Goal: Transaction & Acquisition: Purchase product/service

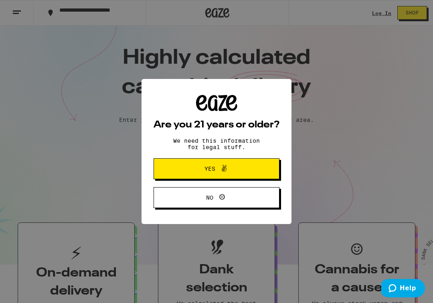
click at [229, 168] on span "Yes" at bounding box center [216, 169] width 61 height 10
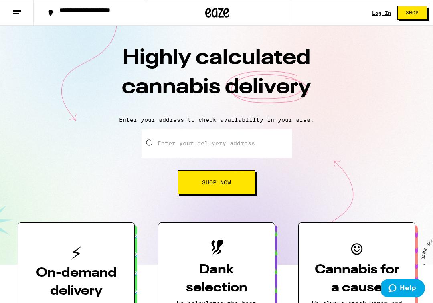
click at [385, 12] on div "Log In" at bounding box center [381, 12] width 19 height 5
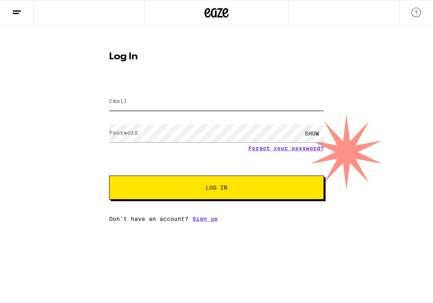
type input "[PERSON_NAME][EMAIL_ADDRESS][PERSON_NAME][DOMAIN_NAME]"
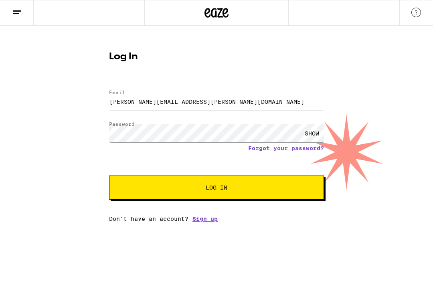
click at [161, 201] on div "Email Email [PERSON_NAME][EMAIL_ADDRESS][PERSON_NAME][DOMAIN_NAME] Password Pas…" at bounding box center [216, 152] width 215 height 140
click at [167, 194] on button "Log In" at bounding box center [216, 188] width 215 height 24
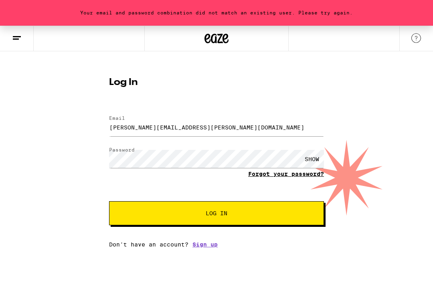
click at [270, 175] on link "Forgot your password?" at bounding box center [286, 174] width 76 height 6
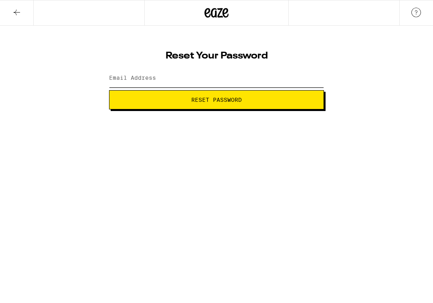
click at [210, 84] on input "Email Address" at bounding box center [216, 78] width 215 height 18
type input "[PERSON_NAME][EMAIL_ADDRESS][PERSON_NAME][DOMAIN_NAME]"
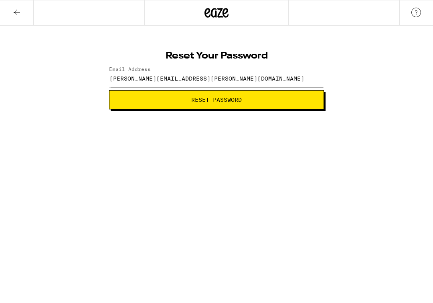
click at [199, 96] on button "Reset Password" at bounding box center [216, 99] width 215 height 19
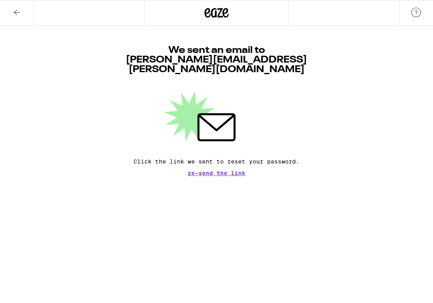
click at [212, 170] on span "Re-send the link" at bounding box center [217, 173] width 58 height 6
click at [11, 11] on button at bounding box center [17, 12] width 34 height 25
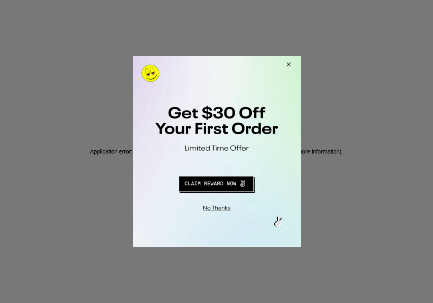
click at [289, 67] on button "Close Modal" at bounding box center [287, 65] width 22 height 19
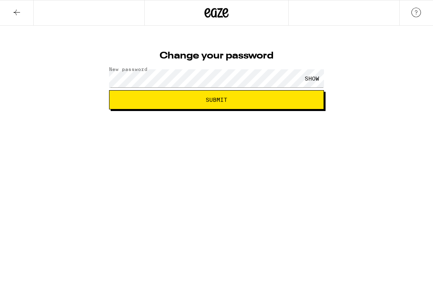
click at [316, 77] on div "SHOW" at bounding box center [312, 78] width 24 height 18
click at [245, 105] on button "Submit" at bounding box center [216, 99] width 215 height 19
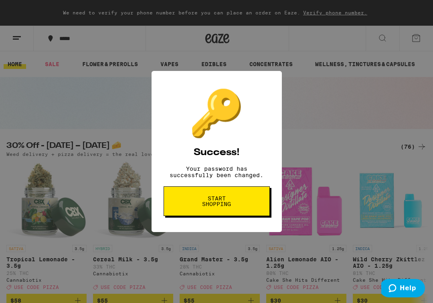
click at [0, 0] on button "Start shopping" at bounding box center [0, 0] width 0 height 0
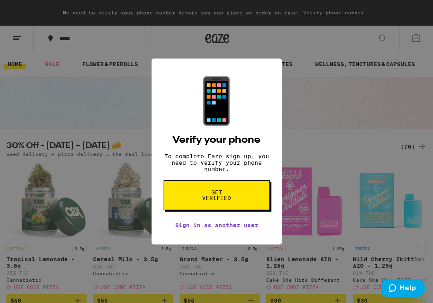
click at [237, 200] on button "Get verified" at bounding box center [217, 195] width 106 height 30
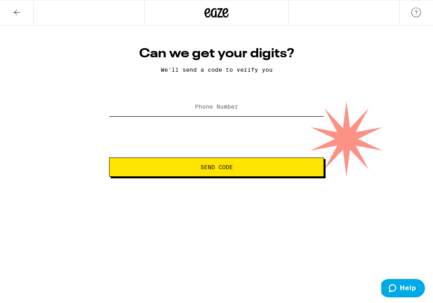
click at [230, 103] on input "Phone Number" at bounding box center [216, 107] width 215 height 18
type input "[PHONE_NUMBER]"
click at [230, 166] on span "Send Code" at bounding box center [216, 167] width 32 height 6
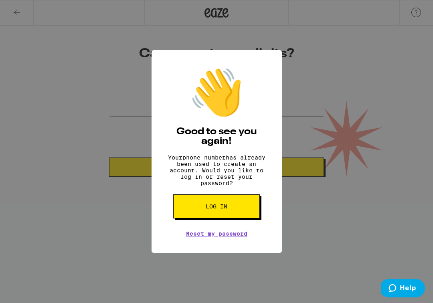
click at [230, 211] on button "Log in" at bounding box center [216, 206] width 87 height 24
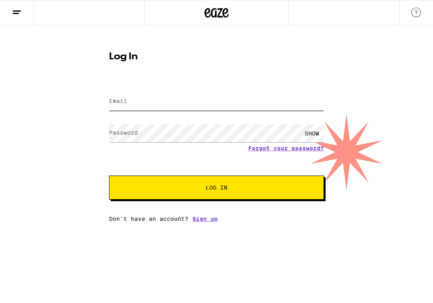
type input "[PERSON_NAME][EMAIL_ADDRESS][PERSON_NAME][DOMAIN_NAME]"
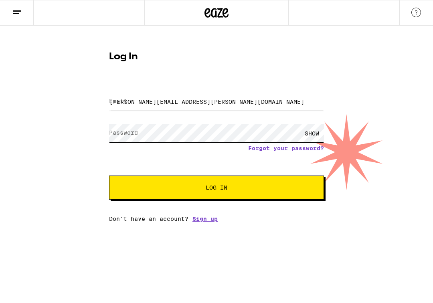
click at [216, 188] on button "Log In" at bounding box center [216, 188] width 215 height 24
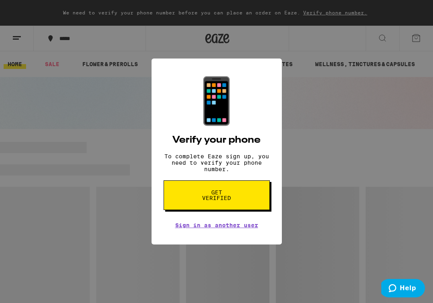
click at [232, 196] on span "Get verified" at bounding box center [216, 195] width 41 height 11
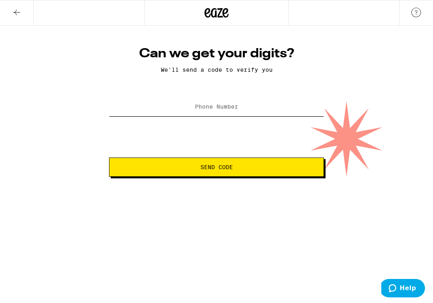
click at [239, 112] on input "Phone Number" at bounding box center [216, 107] width 215 height 18
type input "(310) 902-7118"
click at [216, 172] on button "Send Code" at bounding box center [216, 167] width 215 height 19
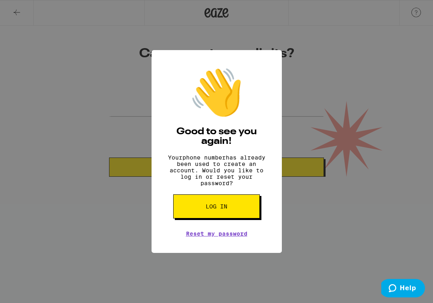
click at [222, 215] on button "Log in" at bounding box center [216, 206] width 87 height 24
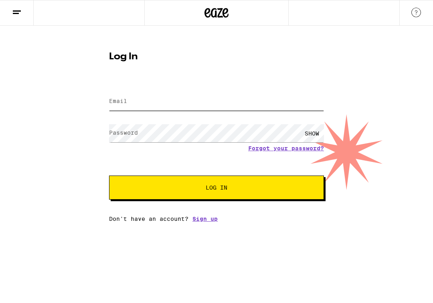
type input "[PERSON_NAME][EMAIL_ADDRESS][PERSON_NAME][DOMAIN_NAME]"
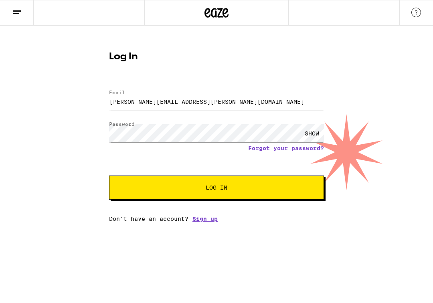
click at [176, 194] on button "Log In" at bounding box center [216, 188] width 215 height 24
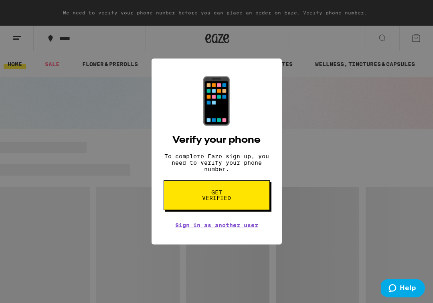
click at [200, 201] on span "Get verified" at bounding box center [216, 195] width 41 height 11
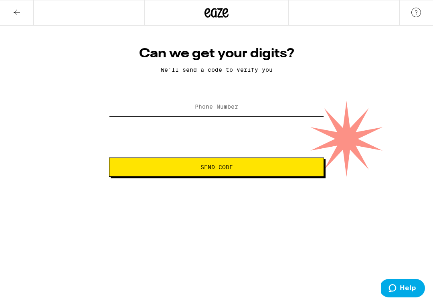
click at [217, 115] on input "Phone Number" at bounding box center [216, 107] width 215 height 18
type input "(310) 902-7118"
click at [226, 167] on span "Send Code" at bounding box center [216, 167] width 32 height 6
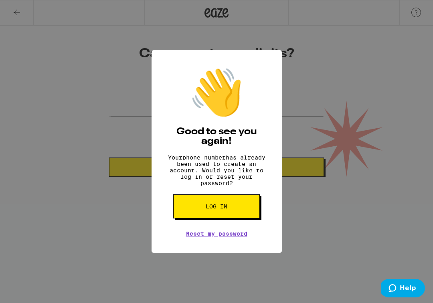
click at [206, 209] on span "Log in" at bounding box center [217, 207] width 22 height 6
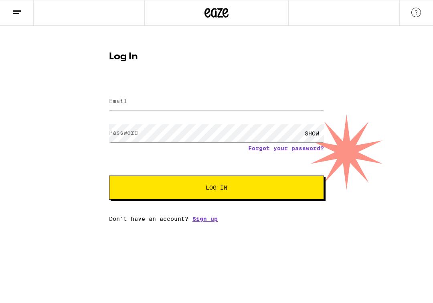
type input "Linda.gavilan@gmail.com"
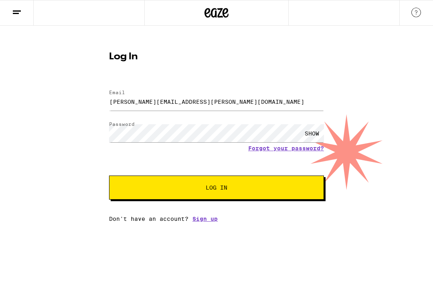
click at [311, 135] on div "SHOW" at bounding box center [312, 133] width 24 height 18
click at [248, 193] on button "Log In" at bounding box center [216, 188] width 215 height 24
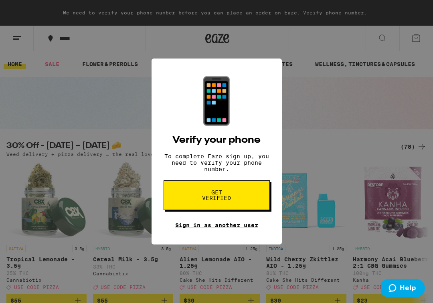
click at [225, 228] on link "Sign in as another user" at bounding box center [216, 225] width 83 height 6
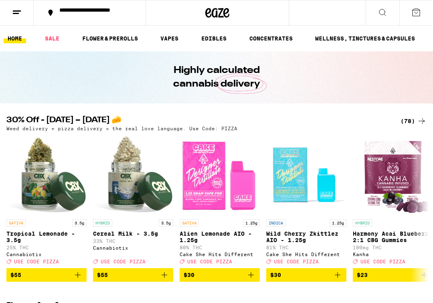
click at [411, 16] on icon at bounding box center [416, 13] width 10 height 10
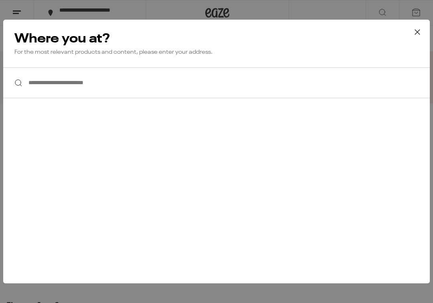
click at [293, 96] on input "**********" at bounding box center [216, 82] width 427 height 31
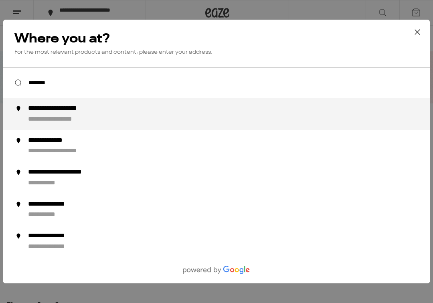
drag, startPoint x: 293, startPoint y: 96, endPoint x: 174, endPoint y: 115, distance: 121.1
click at [174, 115] on div "**********" at bounding box center [232, 114] width 409 height 19
type input "**********"
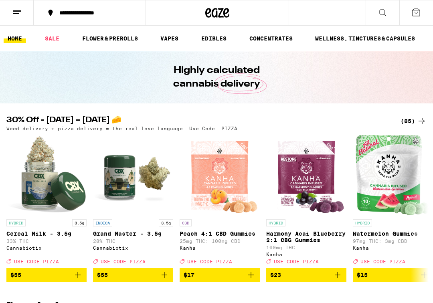
click at [417, 17] on icon at bounding box center [416, 13] width 10 height 10
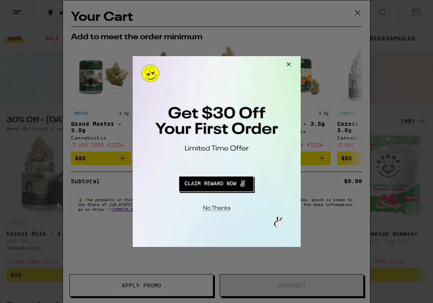
click at [360, 10] on div at bounding box center [216, 151] width 433 height 303
click at [212, 205] on button "Close Modal" at bounding box center [214, 207] width 163 height 12
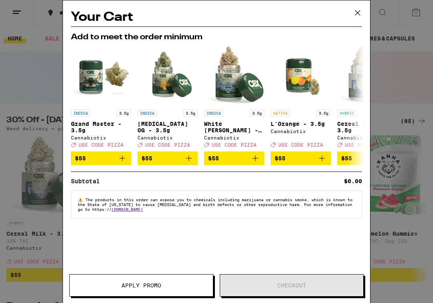
click at [352, 10] on icon at bounding box center [358, 13] width 12 height 12
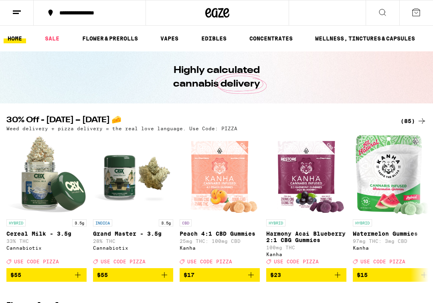
click at [416, 9] on icon at bounding box center [415, 12] width 7 height 7
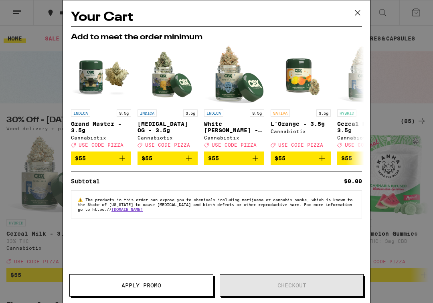
click at [355, 11] on icon at bounding box center [358, 13] width 12 height 12
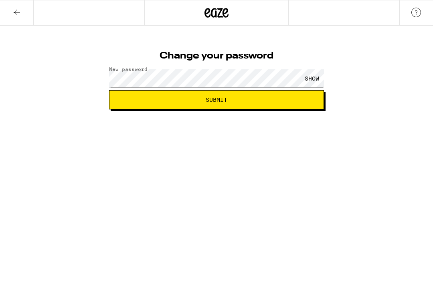
click at [310, 79] on div "SHOW" at bounding box center [312, 78] width 24 height 18
click at [267, 95] on button "Submit" at bounding box center [216, 99] width 215 height 19
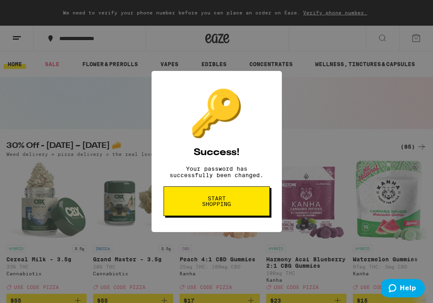
click at [0, 0] on span "Start shopping" at bounding box center [0, 0] width 0 height 0
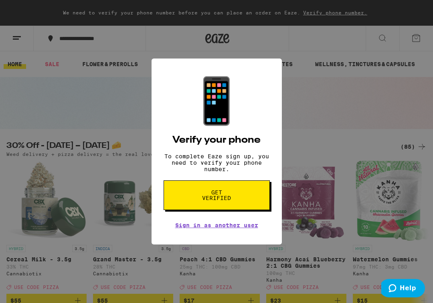
click at [293, 119] on div "📱 Verify your phone To complete Eaze sign up, you need to verify your phone num…" at bounding box center [216, 151] width 433 height 303
click at [263, 115] on div "📱 Verify your phone To complete Eaze sign up, you need to verify your phone num…" at bounding box center [217, 152] width 130 height 186
click at [178, 113] on div "📱 Verify your phone To complete Eaze sign up, you need to verify your phone num…" at bounding box center [217, 152] width 130 height 186
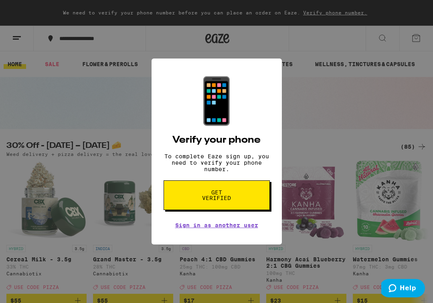
click at [109, 110] on div "📱 Verify your phone To complete Eaze sign up, you need to verify your phone num…" at bounding box center [216, 151] width 433 height 303
click at [195, 191] on button "Get verified" at bounding box center [217, 195] width 106 height 30
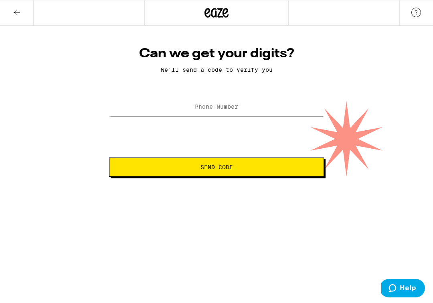
click at [220, 107] on label "Phone Number" at bounding box center [216, 106] width 43 height 6
type input "(310) 902-7118"
click at [228, 170] on span "Send Code" at bounding box center [216, 167] width 32 height 6
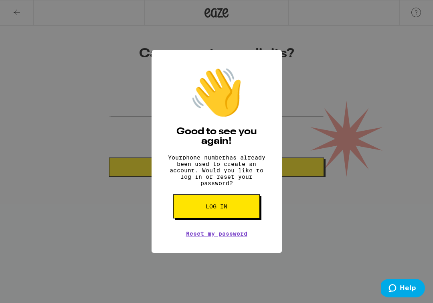
click at [211, 209] on span "Log in" at bounding box center [217, 207] width 22 height 6
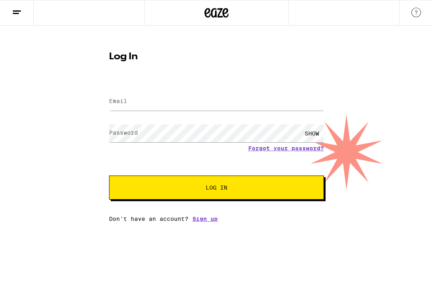
click at [247, 105] on input "Email" at bounding box center [216, 102] width 215 height 18
click at [319, 103] on input "Email" at bounding box center [216, 102] width 215 height 18
type input "[PERSON_NAME][EMAIL_ADDRESS][PERSON_NAME][DOMAIN_NAME]"
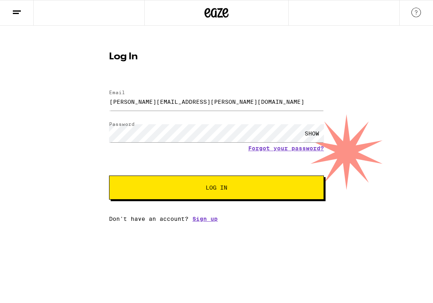
click at [314, 132] on div "SHOW" at bounding box center [312, 133] width 24 height 18
click at [241, 192] on button "Log In" at bounding box center [216, 188] width 215 height 24
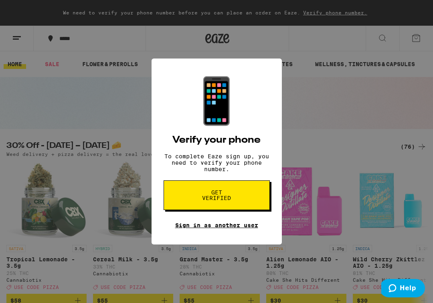
click at [222, 228] on link "Sign in as another user" at bounding box center [216, 225] width 83 height 6
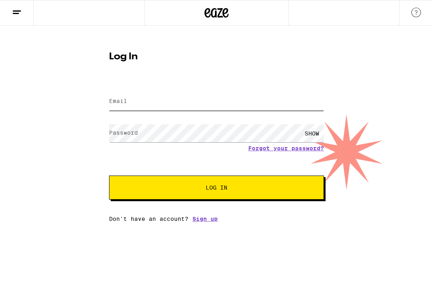
type input "[PERSON_NAME][EMAIL_ADDRESS][PERSON_NAME][DOMAIN_NAME]"
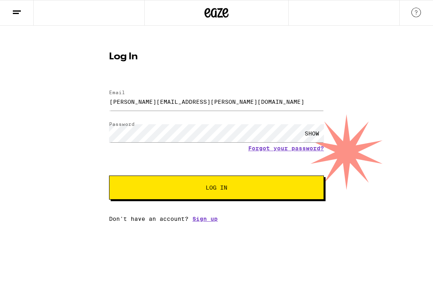
click at [192, 188] on span "Log In" at bounding box center [217, 188] width 150 height 6
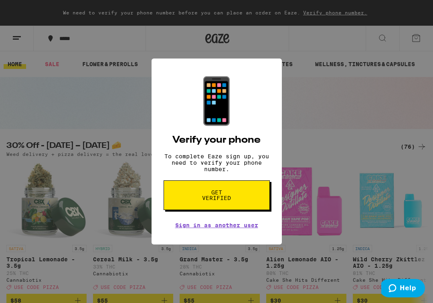
click at [0, 0] on span "Get verified" at bounding box center [0, 0] width 0 height 0
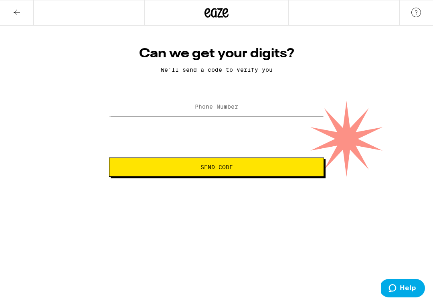
click at [214, 110] on label "Phone Number" at bounding box center [216, 106] width 43 height 6
type input "(310) 902-7118"
click at [228, 170] on span "Send Code" at bounding box center [216, 167] width 32 height 6
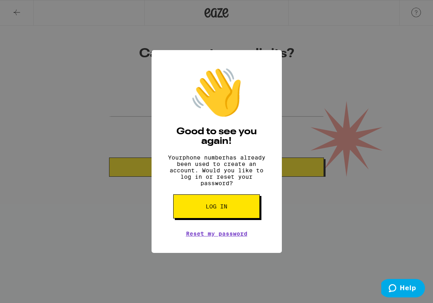
click at [208, 209] on span "Log in" at bounding box center [217, 207] width 22 height 6
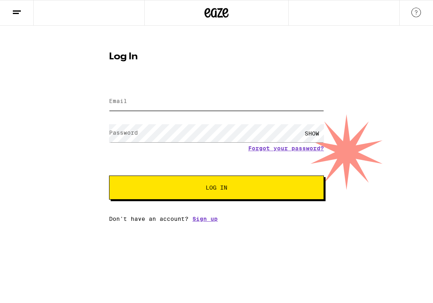
type input "[PERSON_NAME][EMAIL_ADDRESS][PERSON_NAME][DOMAIN_NAME]"
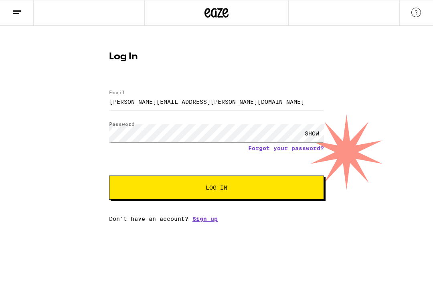
click at [315, 134] on div "SHOW" at bounding box center [312, 133] width 24 height 18
click at [232, 188] on span "Log In" at bounding box center [217, 188] width 150 height 6
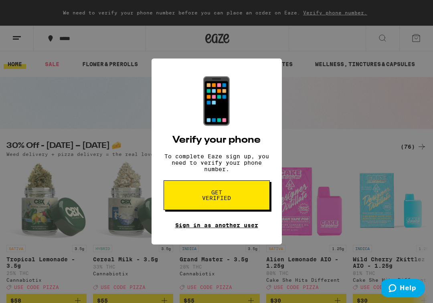
click at [223, 228] on link "Sign in as another user" at bounding box center [216, 225] width 83 height 6
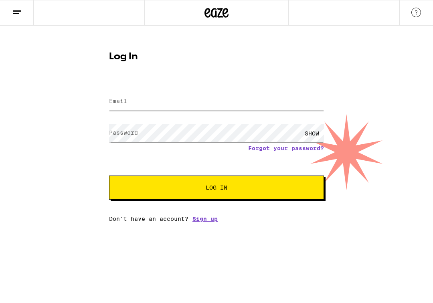
type input "[PERSON_NAME][EMAIL_ADDRESS][PERSON_NAME][DOMAIN_NAME]"
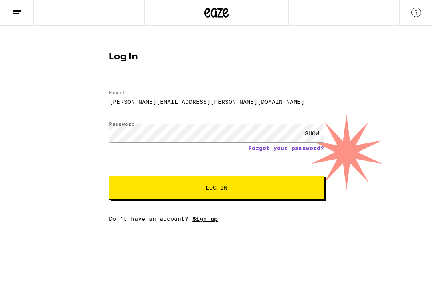
click at [207, 222] on link "Sign up" at bounding box center [204, 219] width 25 height 6
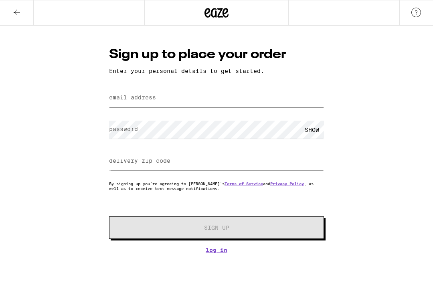
type input "[PERSON_NAME][EMAIL_ADDRESS][PERSON_NAME][DOMAIN_NAME]"
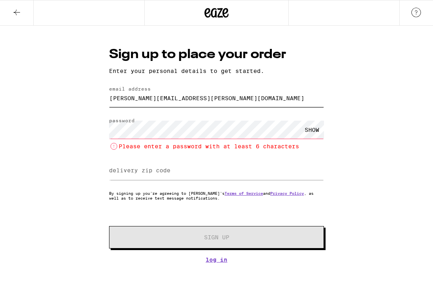
drag, startPoint x: 205, startPoint y: 103, endPoint x: 110, endPoint y: 91, distance: 95.4
click at [110, 91] on div "email address Linda.gavilan@gmail.com" at bounding box center [216, 98] width 215 height 24
type input "linda@windui.com"
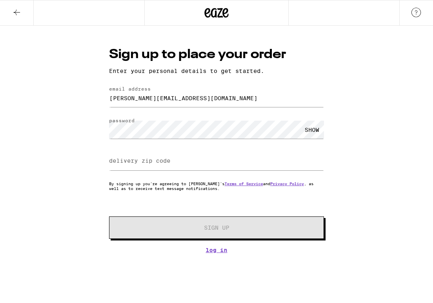
click at [311, 131] on div "SHOW" at bounding box center [312, 130] width 24 height 18
click at [257, 165] on input "delivery zip code" at bounding box center [216, 161] width 215 height 18
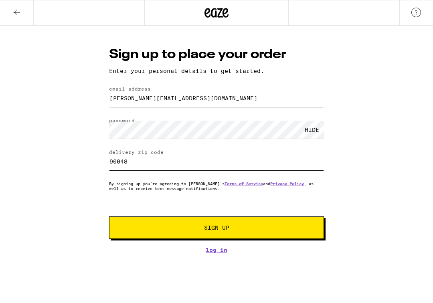
type input "90048"
click at [254, 228] on span "Sign Up" at bounding box center [217, 228] width 160 height 6
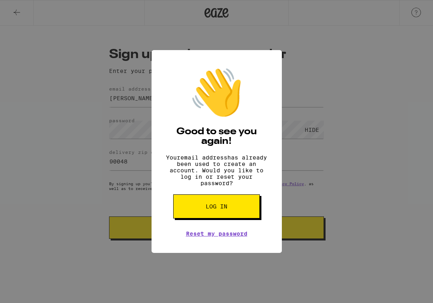
click at [230, 214] on button "Log in" at bounding box center [216, 206] width 87 height 24
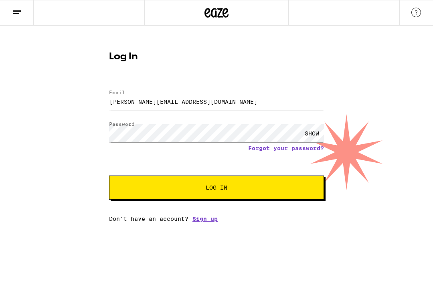
click at [309, 131] on div "SHOW" at bounding box center [312, 133] width 24 height 18
click at [241, 183] on button "Log In" at bounding box center [216, 188] width 215 height 24
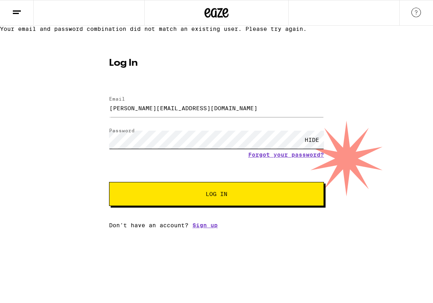
click at [102, 150] on div "Log In Email Email linda@windui.com Password Password HIDE Forgot your password…" at bounding box center [216, 140] width 231 height 176
click at [158, 206] on button "Log In" at bounding box center [216, 194] width 215 height 24
click at [227, 197] on span "Log In" at bounding box center [217, 194] width 22 height 6
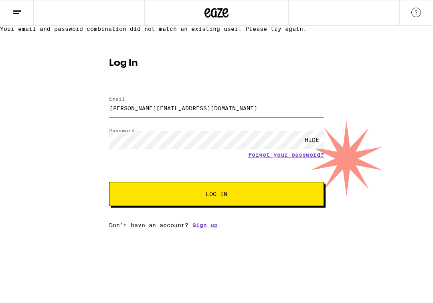
drag, startPoint x: 192, startPoint y: 133, endPoint x: 127, endPoint y: 115, distance: 66.9
click at [127, 115] on form "Email Email linda@windui.com Password Password HIDE Forgot your password? Log In" at bounding box center [216, 147] width 215 height 118
type input "linda.gavilan@gmail.com"
click at [156, 206] on button "Log In" at bounding box center [216, 194] width 215 height 24
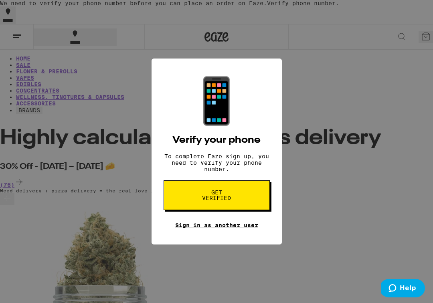
click at [226, 228] on link "Sign in as another user" at bounding box center [216, 225] width 83 height 6
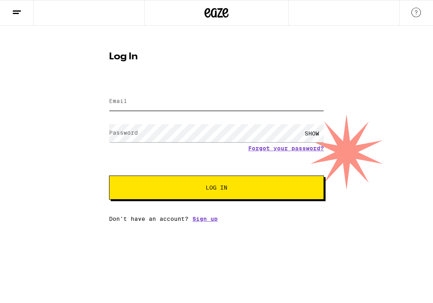
type input "[PERSON_NAME][EMAIL_ADDRESS][PERSON_NAME][DOMAIN_NAME]"
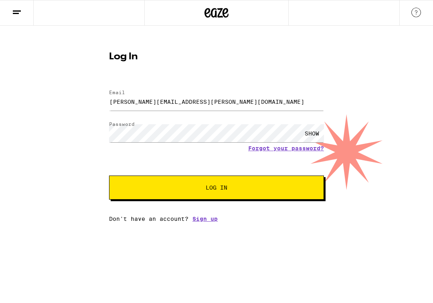
click at [177, 184] on button "Log In" at bounding box center [216, 188] width 215 height 24
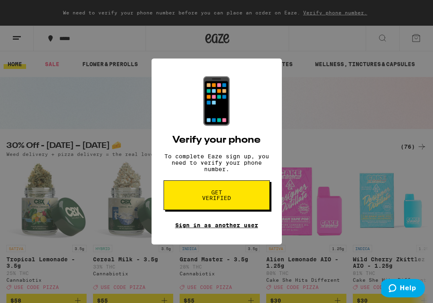
click at [0, 0] on link "Sign in as another user" at bounding box center [0, 0] width 0 height 0
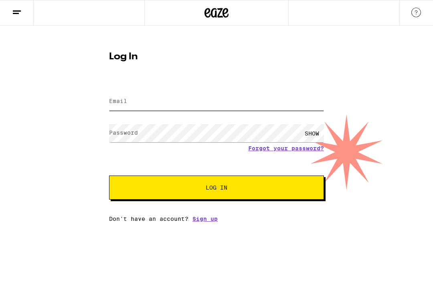
type input "[PERSON_NAME][EMAIL_ADDRESS][PERSON_NAME][DOMAIN_NAME]"
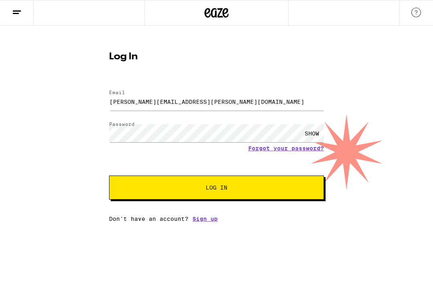
click at [181, 185] on button "Log In" at bounding box center [216, 188] width 215 height 24
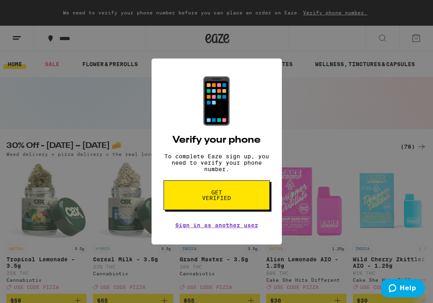
click at [202, 208] on button "Get verified" at bounding box center [217, 195] width 106 height 30
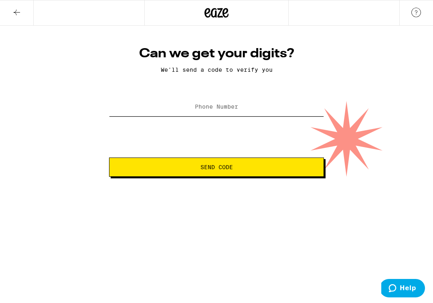
click at [205, 112] on input "Phone Number" at bounding box center [216, 107] width 215 height 18
type input "[PHONE_NUMBER]"
click at [214, 172] on button "Send Code" at bounding box center [216, 167] width 215 height 19
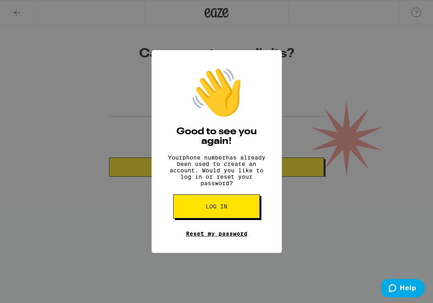
click at [209, 237] on link "Reset my password" at bounding box center [216, 233] width 61 height 6
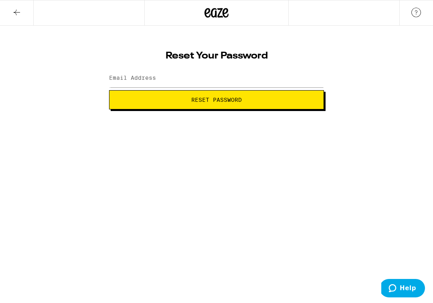
click at [16, 13] on icon at bounding box center [17, 13] width 6 height 6
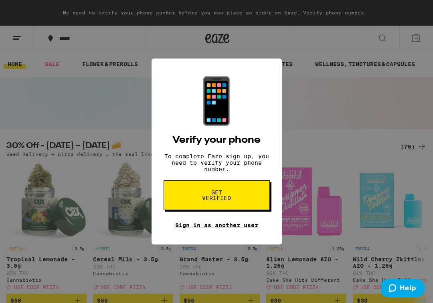
click at [203, 226] on link "Sign in as another user" at bounding box center [216, 225] width 83 height 6
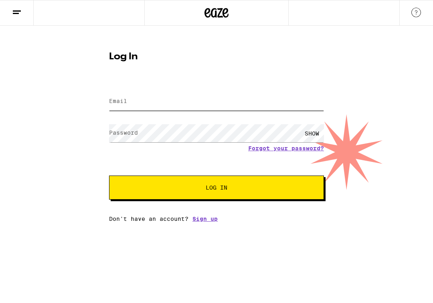
type input "[PERSON_NAME][EMAIL_ADDRESS][PERSON_NAME][DOMAIN_NAME]"
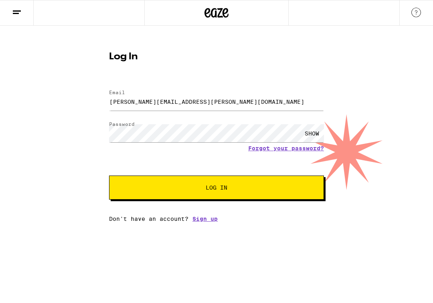
click at [318, 132] on div "SHOW" at bounding box center [312, 133] width 24 height 18
click at [188, 189] on span "Log In" at bounding box center [217, 188] width 150 height 6
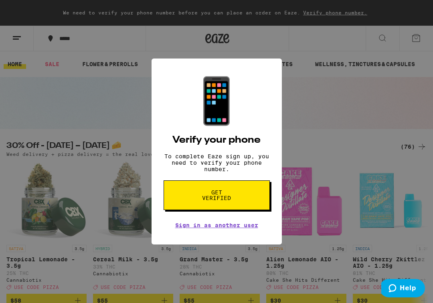
click at [0, 0] on span "Get verified" at bounding box center [0, 0] width 0 height 0
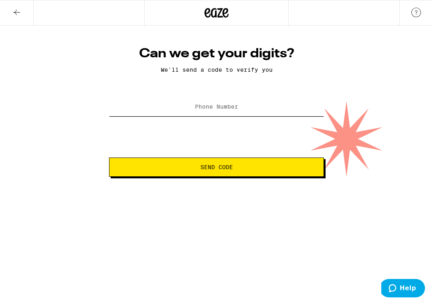
click at [189, 114] on input "Phone Number" at bounding box center [216, 107] width 215 height 18
type input "[PHONE_NUMBER]"
click at [208, 170] on span "Send Code" at bounding box center [216, 167] width 32 height 6
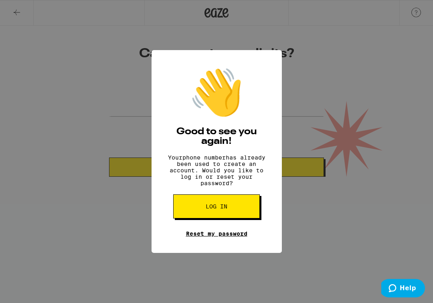
click at [206, 237] on link "Reset my password" at bounding box center [216, 233] width 61 height 6
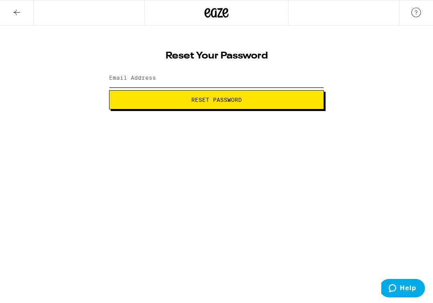
click at [170, 79] on input "Email Address" at bounding box center [216, 78] width 215 height 18
type input "[PERSON_NAME][EMAIL_ADDRESS][PERSON_NAME][DOMAIN_NAME]"
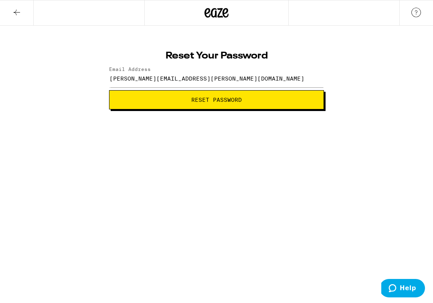
click at [162, 104] on button "Reset Password" at bounding box center [216, 99] width 215 height 19
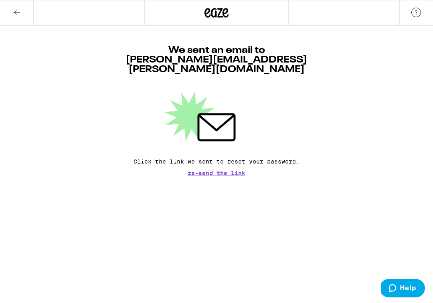
click at [208, 170] on span "Re-send the link" at bounding box center [217, 173] width 58 height 6
click at [212, 10] on icon at bounding box center [217, 13] width 12 height 10
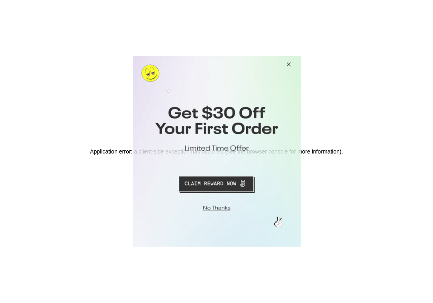
click at [213, 208] on button "Close Modal" at bounding box center [214, 207] width 163 height 12
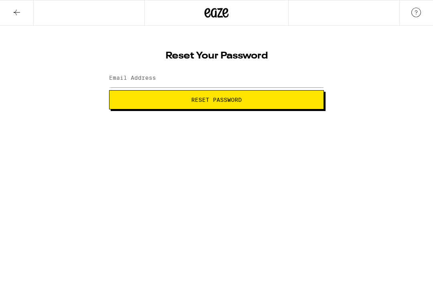
click at [211, 21] on div at bounding box center [216, 13] width 144 height 26
click at [218, 12] on icon at bounding box center [216, 13] width 24 height 14
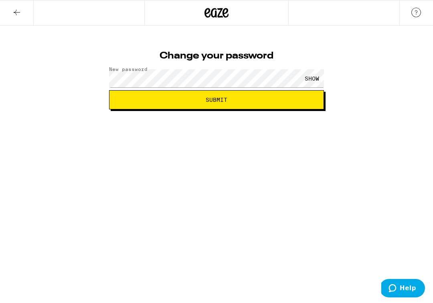
click at [312, 76] on div "SHOW" at bounding box center [312, 78] width 24 height 18
click at [191, 104] on button "Submit" at bounding box center [216, 99] width 215 height 19
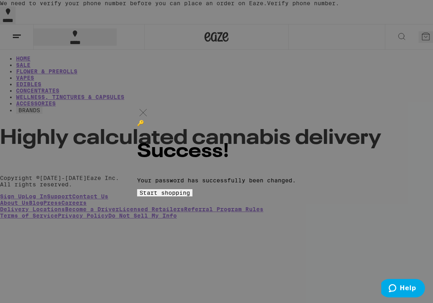
click at [0, 0] on button "Start shopping" at bounding box center [0, 0] width 0 height 0
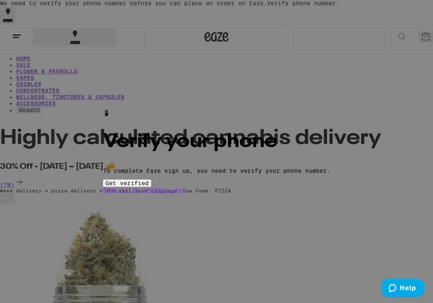
click at [349, 109] on div "📱 Verify your phone To complete Eaze sign up, you need to verify your phone num…" at bounding box center [216, 151] width 433 height 303
click at [402, 287] on span "Help" at bounding box center [408, 288] width 16 height 7
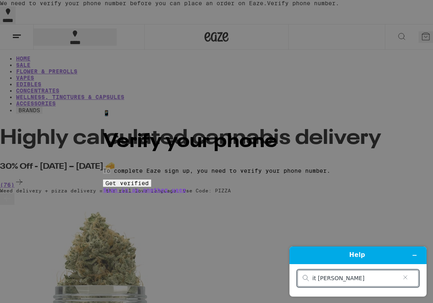
type input "it [PERSON_NAME]"
drag, startPoint x: 333, startPoint y: 249, endPoint x: 408, endPoint y: 281, distance: 81.3
click at [408, 281] on div "it [PERSON_NAME]" at bounding box center [357, 278] width 121 height 16
drag, startPoint x: 125, startPoint y: 41, endPoint x: 265, endPoint y: 195, distance: 208.6
click at [151, 187] on button "Get verified" at bounding box center [127, 183] width 48 height 7
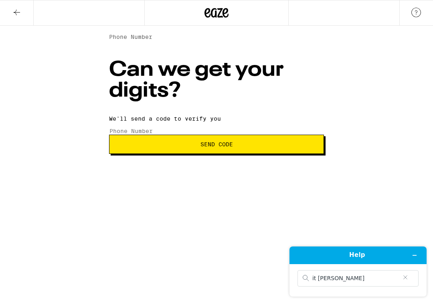
click at [183, 127] on input "Phone Number" at bounding box center [146, 130] width 74 height 7
type input "[PHONE_NUMBER]"
click at [230, 154] on button "Send Code" at bounding box center [216, 144] width 215 height 19
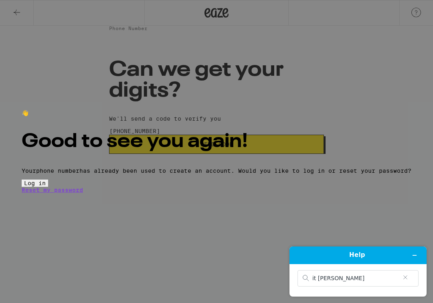
click at [48, 187] on button "Log in" at bounding box center [35, 183] width 26 height 7
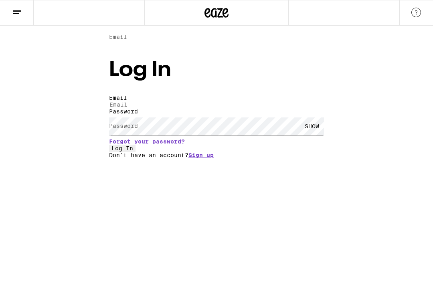
type input "[PERSON_NAME][EMAIL_ADDRESS][PERSON_NAME][DOMAIN_NAME]"
click at [135, 152] on button "Log In" at bounding box center [122, 148] width 26 height 7
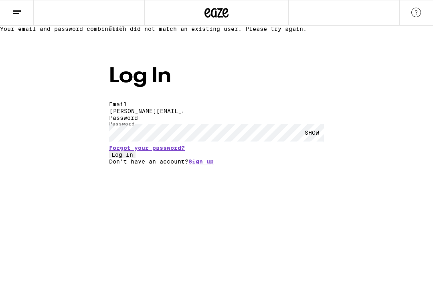
click at [135, 158] on button "Log In" at bounding box center [122, 154] width 26 height 7
click at [310, 142] on div "SHOW" at bounding box center [312, 133] width 24 height 18
click at [133, 158] on span "Log In" at bounding box center [122, 155] width 22 height 6
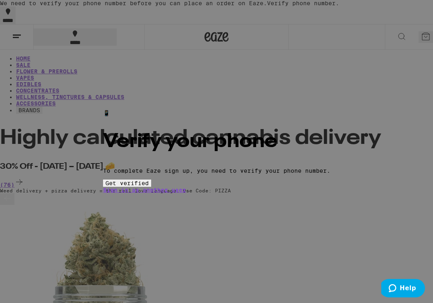
click at [151, 187] on button "Get verified" at bounding box center [127, 183] width 48 height 7
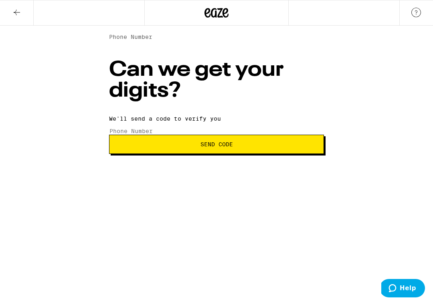
click at [152, 40] on label "Phone Number" at bounding box center [130, 37] width 43 height 6
type input "[PHONE_NUMBER]"
click at [230, 147] on span "Send Code" at bounding box center [216, 145] width 32 height 6
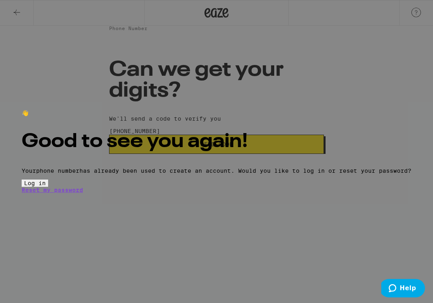
click at [48, 187] on button "Log in" at bounding box center [35, 183] width 26 height 7
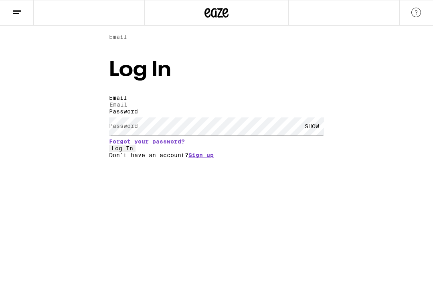
type input "[PERSON_NAME][EMAIL_ADDRESS][PERSON_NAME][DOMAIN_NAME]"
click at [135, 152] on button "Log In" at bounding box center [122, 148] width 26 height 7
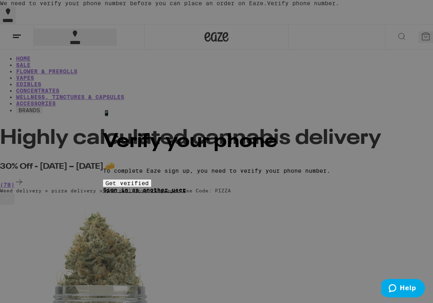
click at [186, 193] on link "Sign in as another user" at bounding box center [144, 190] width 83 height 6
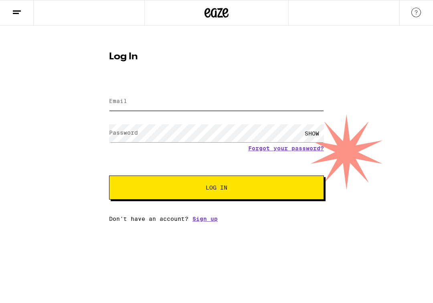
type input "[PERSON_NAME][EMAIL_ADDRESS][PERSON_NAME][DOMAIN_NAME]"
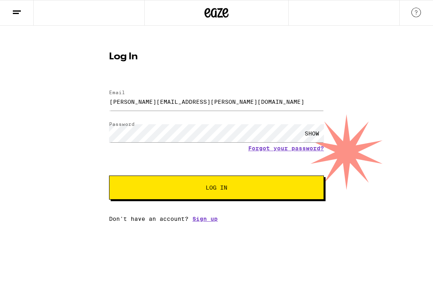
click at [180, 184] on button "Log In" at bounding box center [216, 188] width 215 height 24
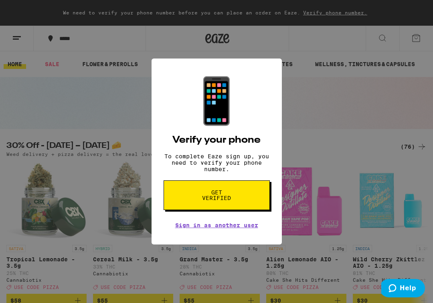
click at [0, 0] on button "Get verified" at bounding box center [0, 0] width 0 height 0
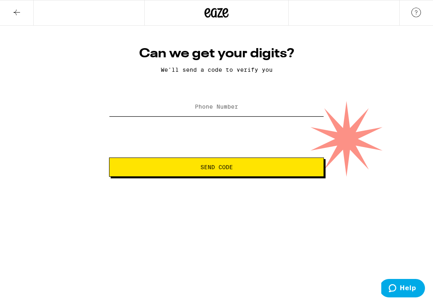
click at [202, 111] on input "Phone Number" at bounding box center [216, 107] width 215 height 18
type input "[PHONE_NUMBER]"
type input "2"
type input "[PHONE_NUMBER]"
click at [210, 172] on button "Send Code" at bounding box center [216, 167] width 215 height 19
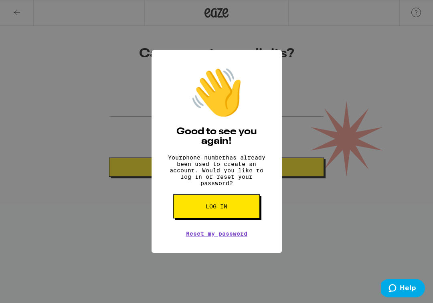
click at [232, 215] on button "Log in" at bounding box center [216, 206] width 87 height 24
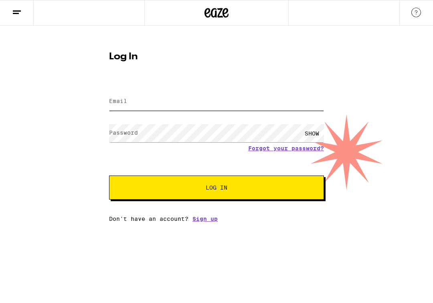
type input "[PERSON_NAME][EMAIL_ADDRESS][PERSON_NAME][DOMAIN_NAME]"
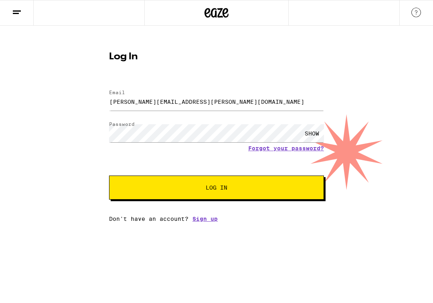
click at [202, 198] on button "Log In" at bounding box center [216, 188] width 215 height 24
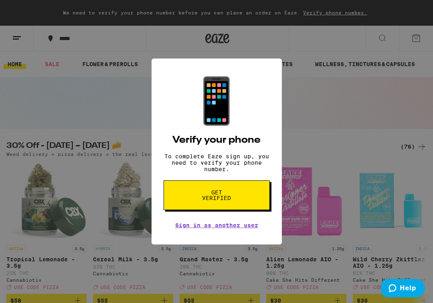
click at [142, 172] on div "📱 Verify your phone To complete Eaze sign up, you need to verify your phone num…" at bounding box center [216, 151] width 433 height 303
click at [217, 228] on link "Sign in as another user" at bounding box center [216, 225] width 83 height 6
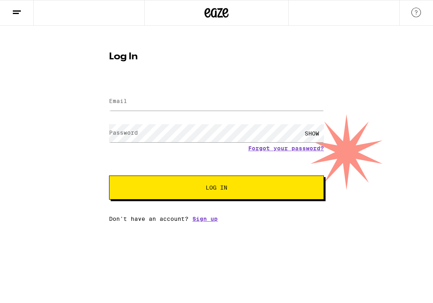
click at [213, 11] on icon at bounding box center [217, 13] width 12 height 10
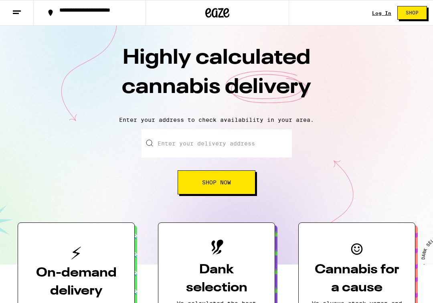
click at [379, 12] on div "Log In" at bounding box center [381, 12] width 19 height 5
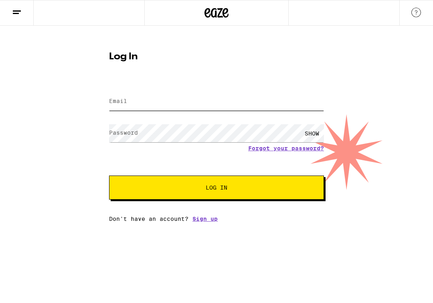
type input "[PERSON_NAME][EMAIL_ADDRESS][PERSON_NAME][DOMAIN_NAME]"
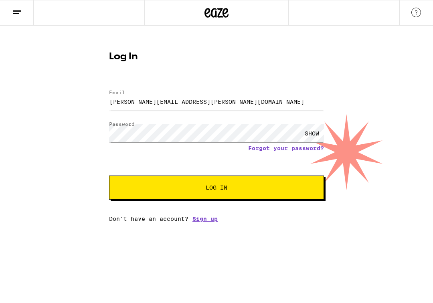
click at [312, 135] on div "SHOW" at bounding box center [312, 133] width 24 height 18
click at [247, 188] on span "Log In" at bounding box center [217, 188] width 150 height 6
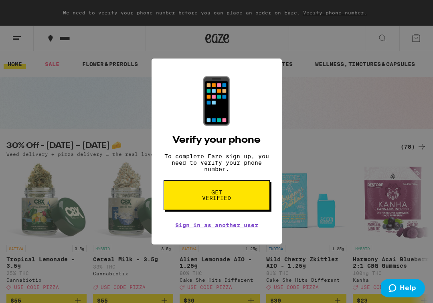
click at [292, 178] on div "📱 Verify your phone To complete Eaze sign up, you need to verify your phone num…" at bounding box center [216, 151] width 433 height 303
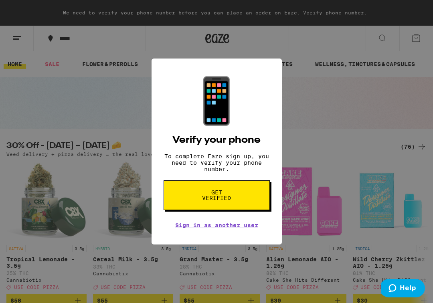
click at [396, 174] on div "📱 Verify your phone To complete Eaze sign up, you need to verify your phone num…" at bounding box center [216, 151] width 433 height 303
click at [423, 33] on div "📱 Verify your phone To complete Eaze sign up, you need to verify your phone num…" at bounding box center [216, 151] width 433 height 303
click at [417, 38] on div "📱 Verify your phone To complete Eaze sign up, you need to verify your phone num…" at bounding box center [216, 151] width 433 height 303
click at [274, 59] on div "📱 Verify your phone To complete Eaze sign up, you need to verify your phone num…" at bounding box center [217, 152] width 130 height 186
click at [224, 199] on span "Get verified" at bounding box center [216, 195] width 41 height 11
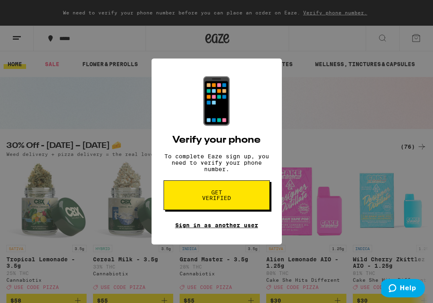
click at [206, 228] on link "Sign in as another user" at bounding box center [216, 225] width 83 height 6
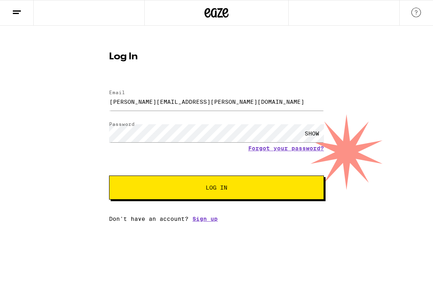
click at [185, 190] on span "Log In" at bounding box center [217, 188] width 150 height 6
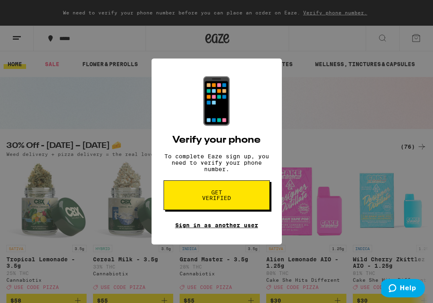
click at [195, 228] on link "Sign in as another user" at bounding box center [216, 225] width 83 height 6
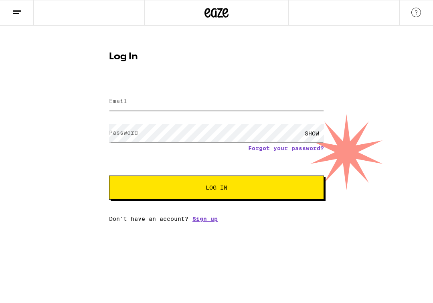
click at [182, 100] on input "Email" at bounding box center [216, 102] width 215 height 18
type input "patt"
click at [207, 220] on div "Email Email patt Password Password SHOW Forgot your password? Log In Don't have…" at bounding box center [216, 152] width 215 height 140
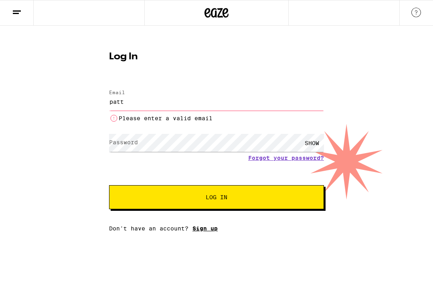
click at [208, 230] on link "Sign up" at bounding box center [204, 228] width 25 height 6
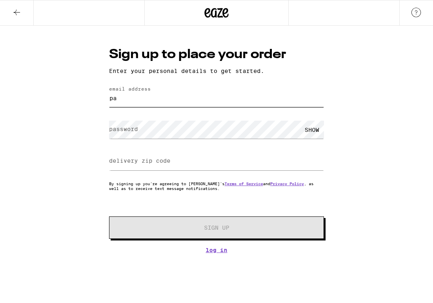
type input "p"
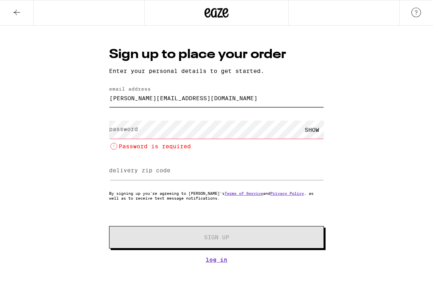
drag, startPoint x: 173, startPoint y: 101, endPoint x: 87, endPoint y: 96, distance: 85.9
click at [87, 96] on div "Sign up to place your order Enter your personal details to get started. email a…" at bounding box center [216, 144] width 433 height 237
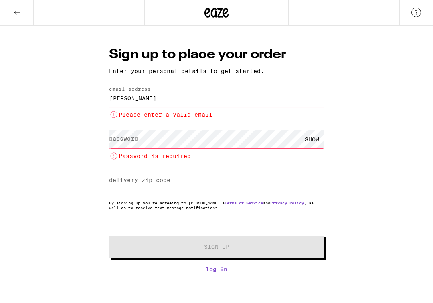
type input "[PERSON_NAME]."
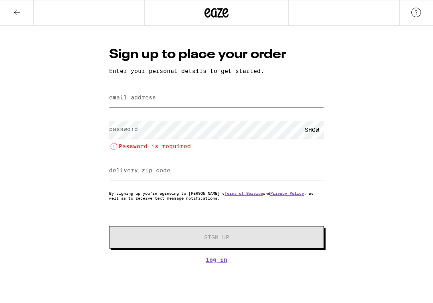
type input "[PERSON_NAME][EMAIL_ADDRESS][PERSON_NAME][DOMAIN_NAME]"
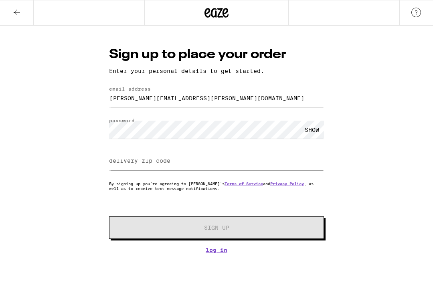
click at [311, 129] on div "SHOW" at bounding box center [312, 130] width 24 height 18
click at [197, 161] on input "delivery zip code" at bounding box center [216, 161] width 215 height 18
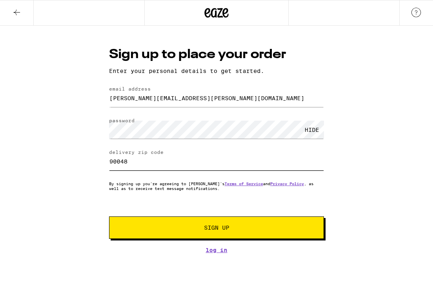
type input "90048"
click at [17, 15] on icon at bounding box center [17, 13] width 10 height 10
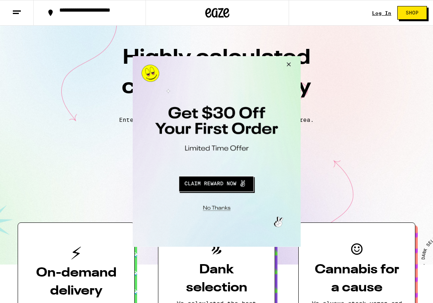
click at [288, 63] on button "Close Modal" at bounding box center [287, 65] width 22 height 19
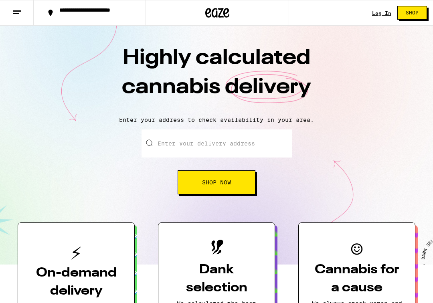
click at [382, 12] on div "Log In" at bounding box center [381, 12] width 19 height 5
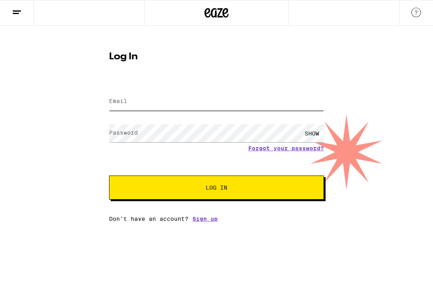
type input "[PERSON_NAME][EMAIL_ADDRESS][PERSON_NAME][DOMAIN_NAME]"
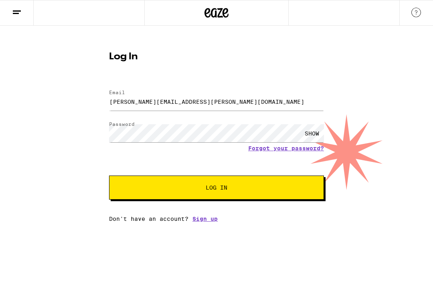
click at [314, 132] on div "SHOW" at bounding box center [312, 133] width 24 height 18
click at [222, 194] on button "Log In" at bounding box center [216, 188] width 215 height 24
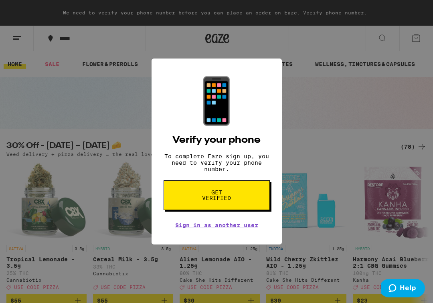
click at [132, 179] on div "📱 Verify your phone To complete Eaze sign up, you need to verify your phone num…" at bounding box center [216, 151] width 433 height 303
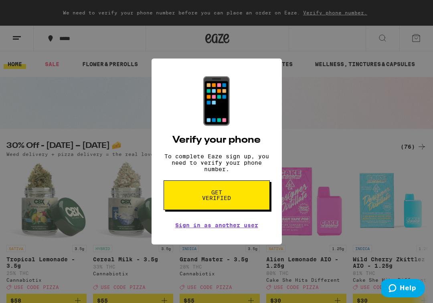
click at [332, 8] on div "📱 Verify your phone To complete Eaze sign up, you need to verify your phone num…" at bounding box center [216, 151] width 433 height 303
click at [214, 199] on span "Get verified" at bounding box center [216, 195] width 41 height 11
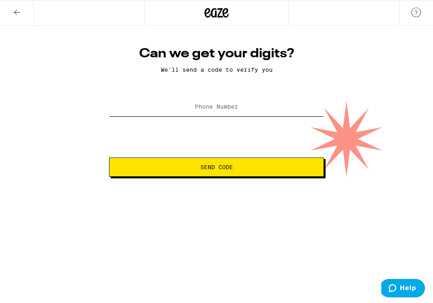
click at [246, 103] on input "Phone Number" at bounding box center [216, 107] width 215 height 18
type input "(310) 902-7118"
click at [226, 162] on button "Send Code" at bounding box center [216, 167] width 215 height 19
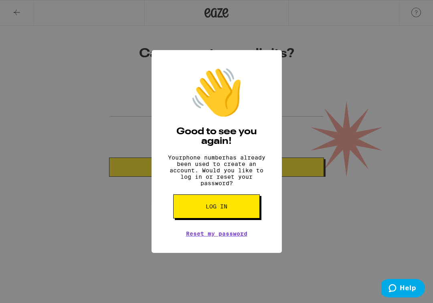
click at [213, 208] on span "Log in" at bounding box center [217, 207] width 22 height 6
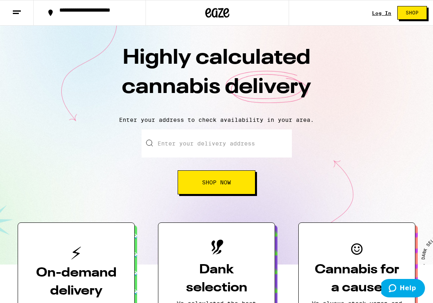
click at [387, 10] on div "Log In" at bounding box center [381, 12] width 19 height 5
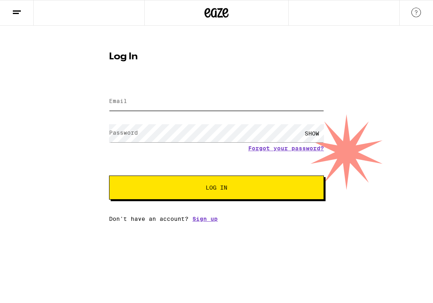
type input "[PERSON_NAME][EMAIL_ADDRESS][PERSON_NAME][DOMAIN_NAME]"
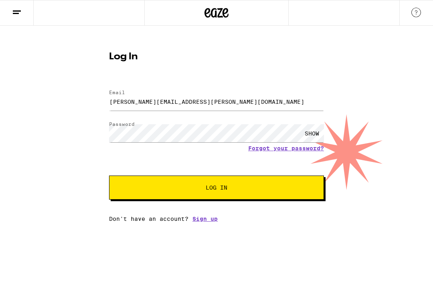
click at [206, 190] on span "Log In" at bounding box center [217, 188] width 22 height 6
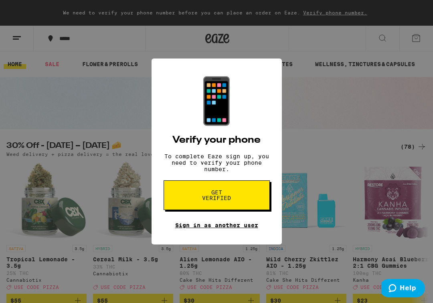
click at [205, 228] on link "Sign in as another user" at bounding box center [216, 225] width 83 height 6
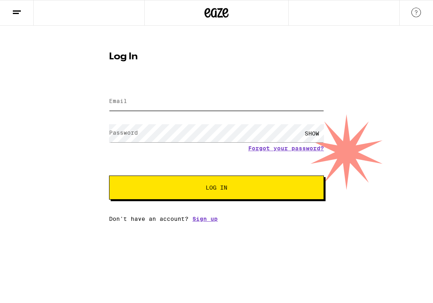
type input "[PERSON_NAME][EMAIL_ADDRESS][PERSON_NAME][DOMAIN_NAME]"
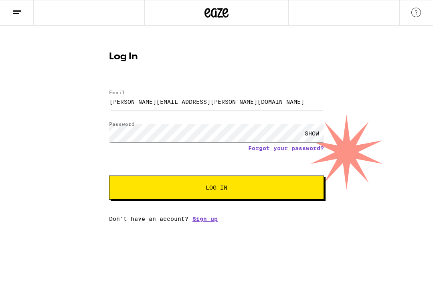
click at [171, 186] on span "Log In" at bounding box center [217, 188] width 150 height 6
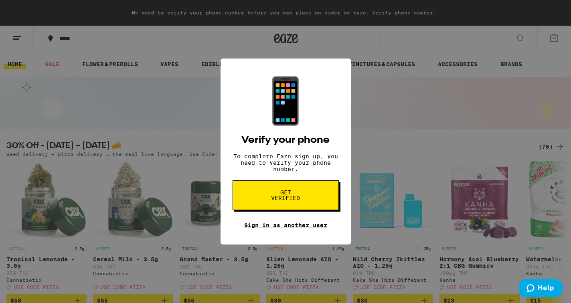
click at [0, 0] on link "Sign in as another user" at bounding box center [0, 0] width 0 height 0
